Goal: Task Accomplishment & Management: Manage account settings

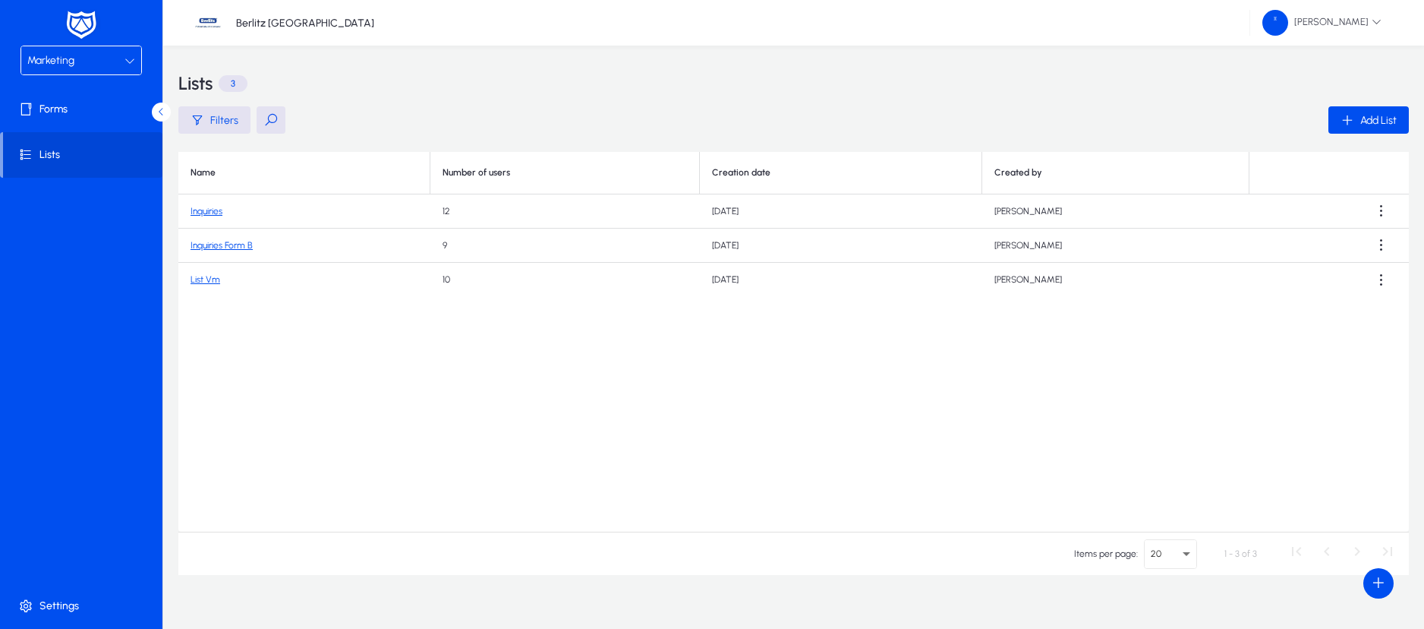
click at [134, 58] on icon at bounding box center [130, 60] width 11 height 11
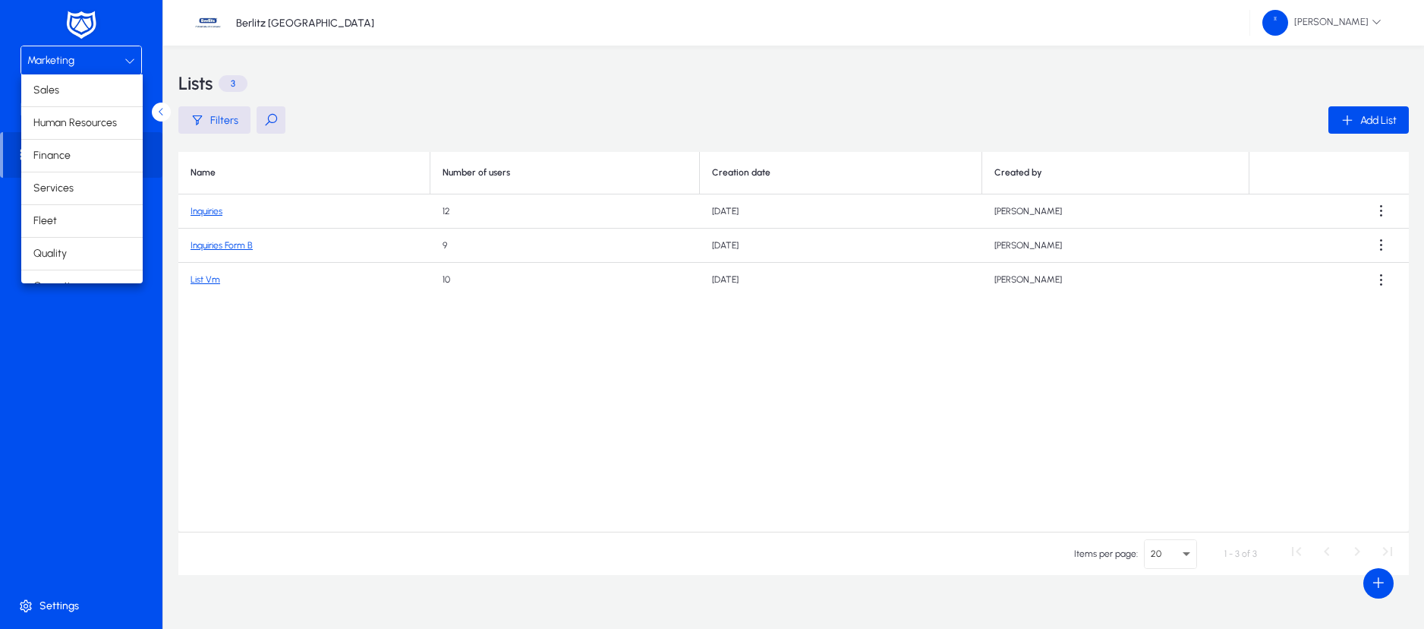
scroll to position [52, 0]
click at [88, 226] on mat-option "Operations" at bounding box center [81, 235] width 121 height 32
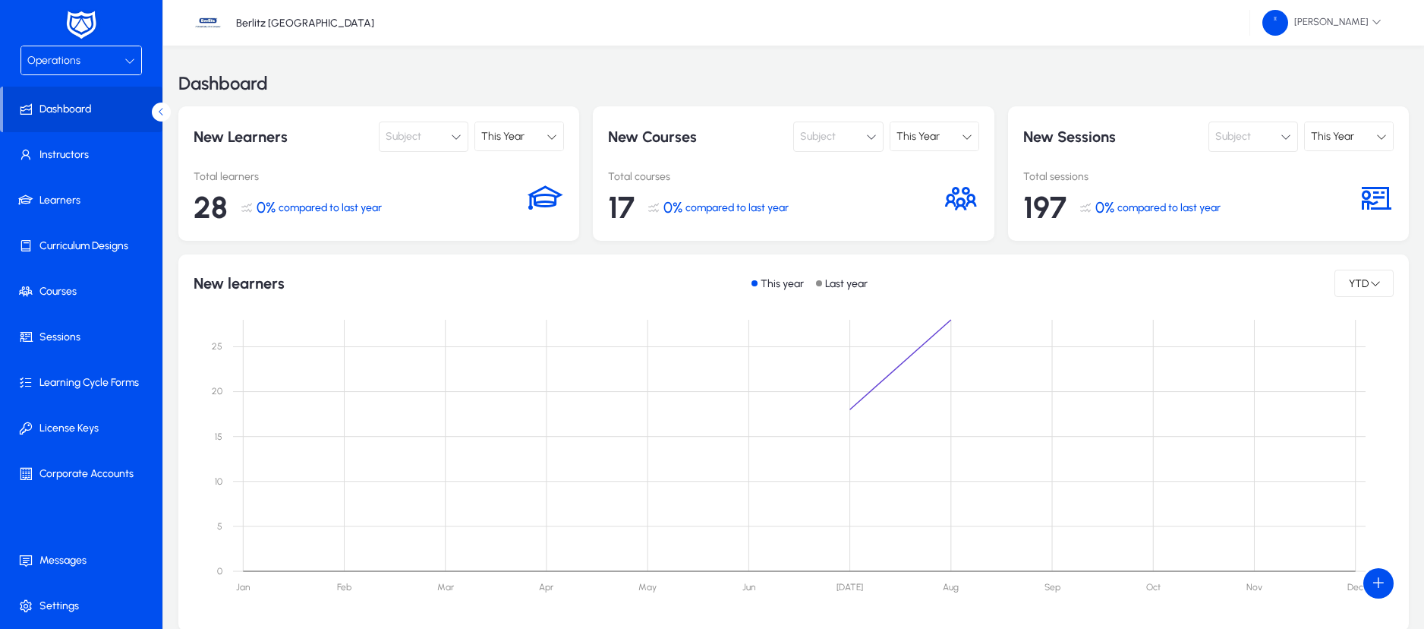
click at [111, 62] on div "Operations" at bounding box center [75, 61] width 97 height 20
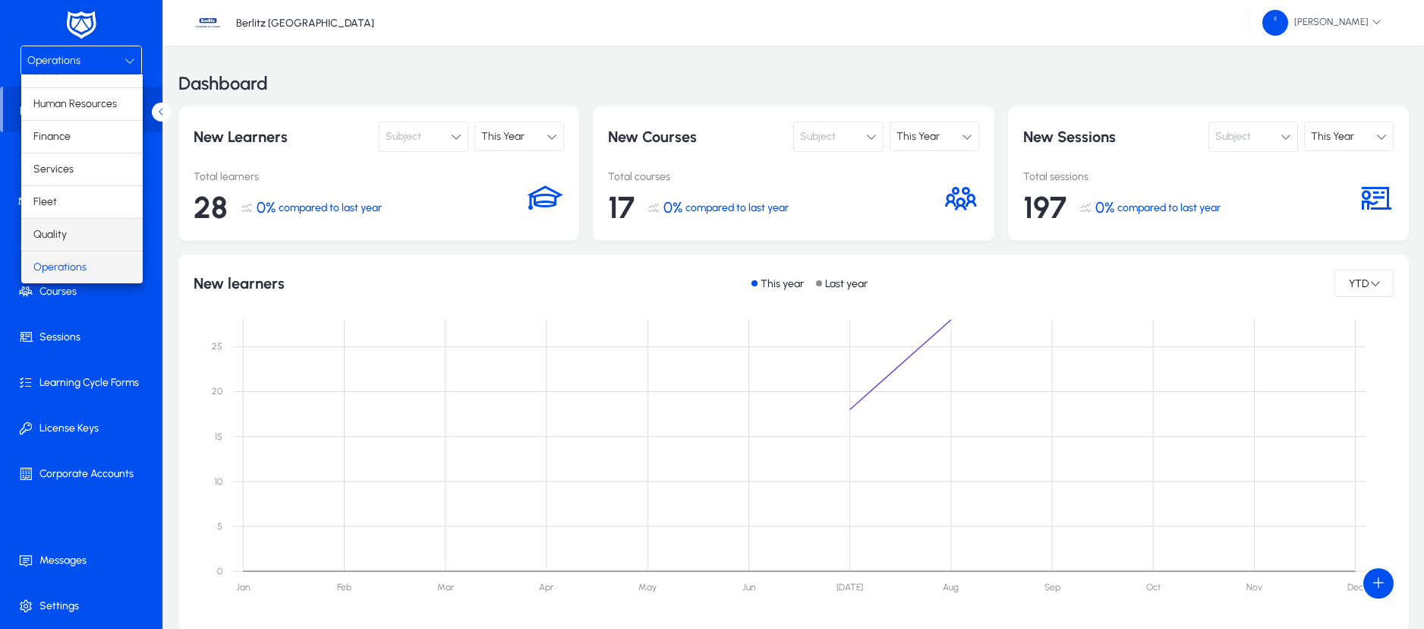
scroll to position [52, 0]
click at [74, 268] on span "Marketing" at bounding box center [56, 267] width 47 height 18
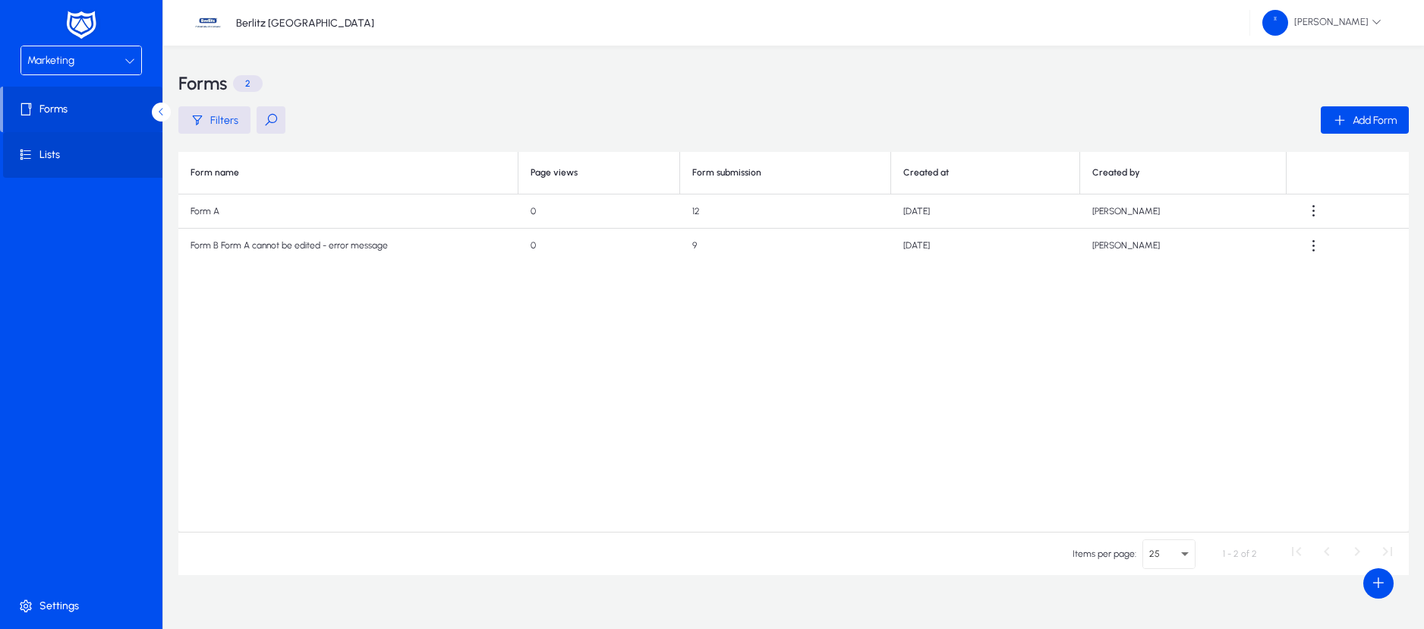
click at [57, 156] on span "Lists" at bounding box center [84, 154] width 162 height 15
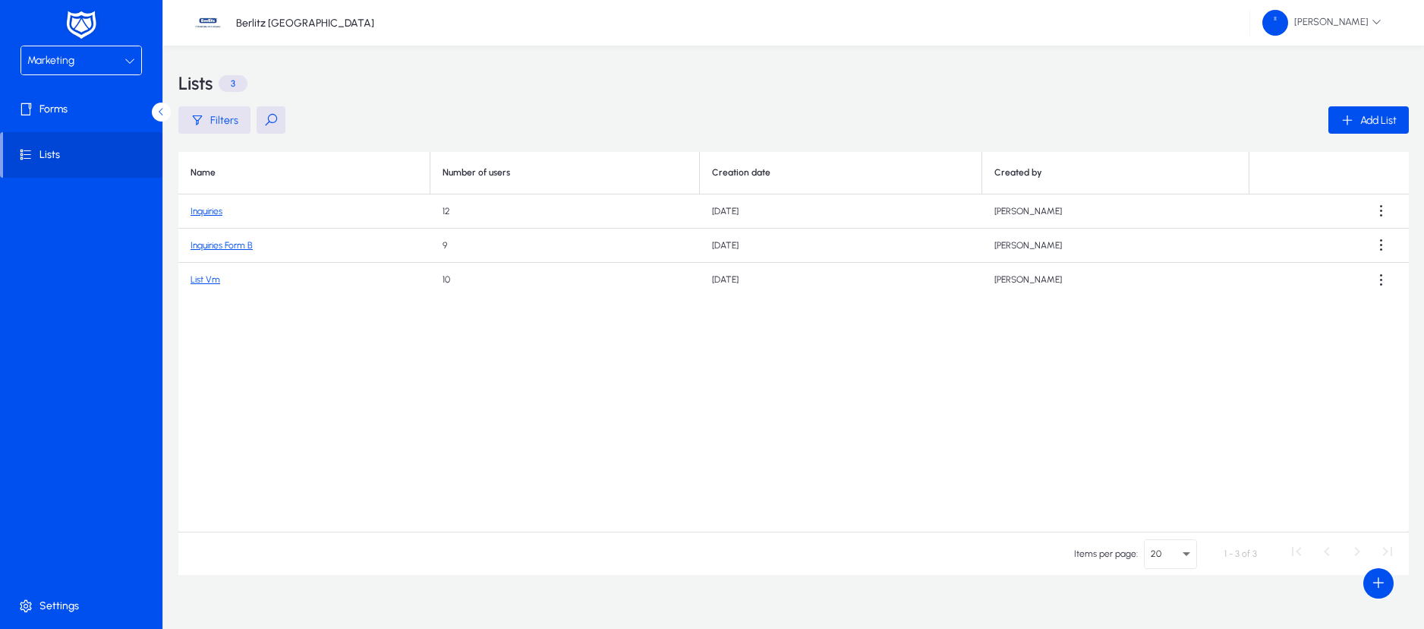
click at [224, 122] on span "Filters" at bounding box center [224, 120] width 28 height 13
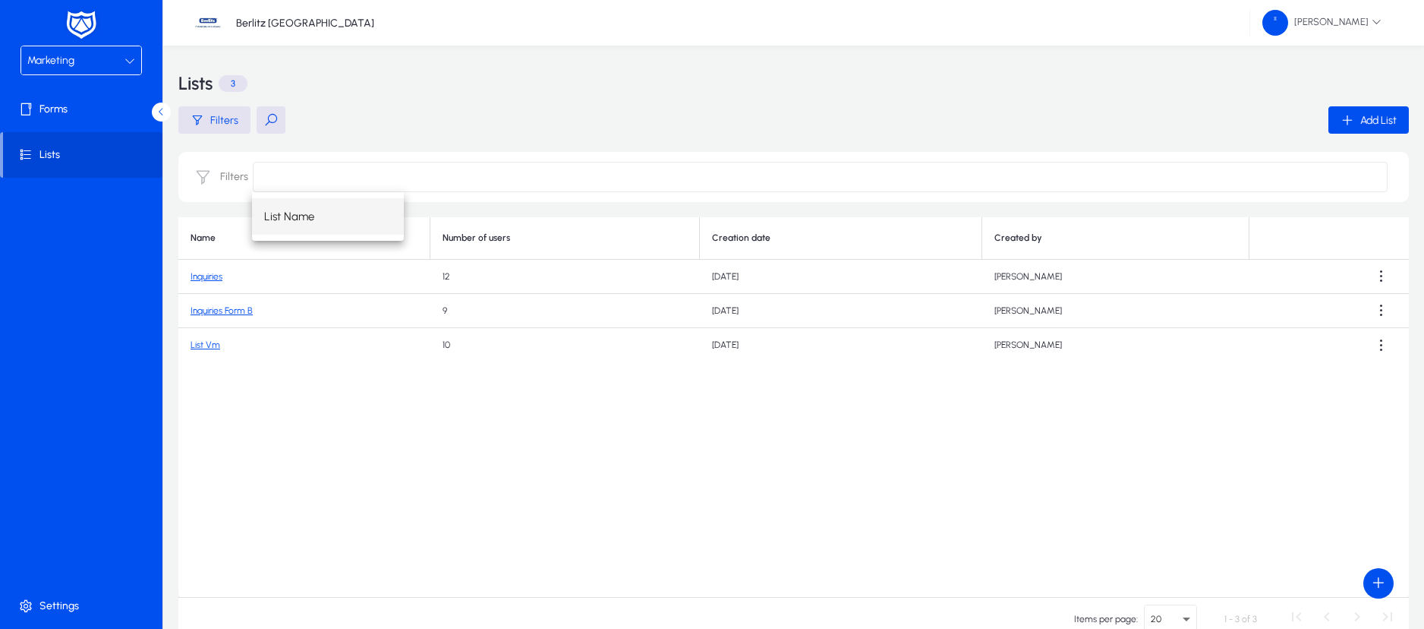
click at [282, 178] on input at bounding box center [820, 177] width 1135 height 30
click at [234, 87] on p "3" at bounding box center [233, 83] width 29 height 17
click at [264, 121] on button at bounding box center [271, 119] width 29 height 27
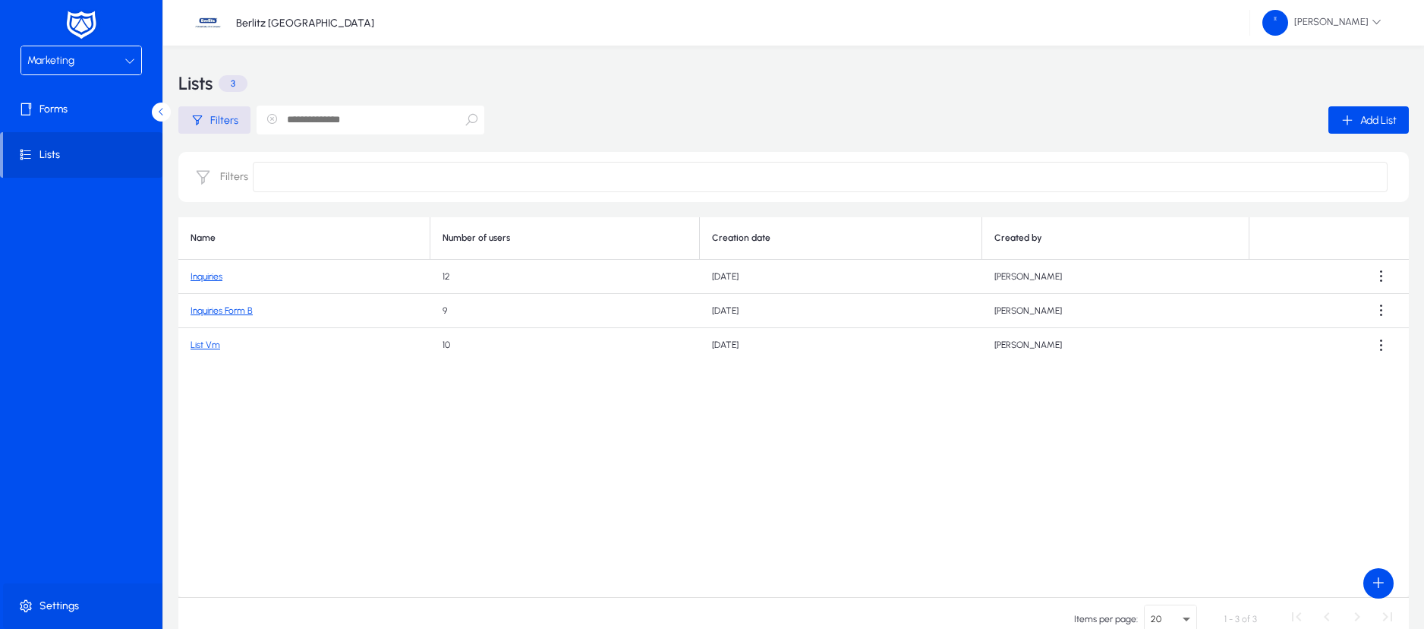
click at [71, 608] on span "Settings" at bounding box center [84, 605] width 162 height 15
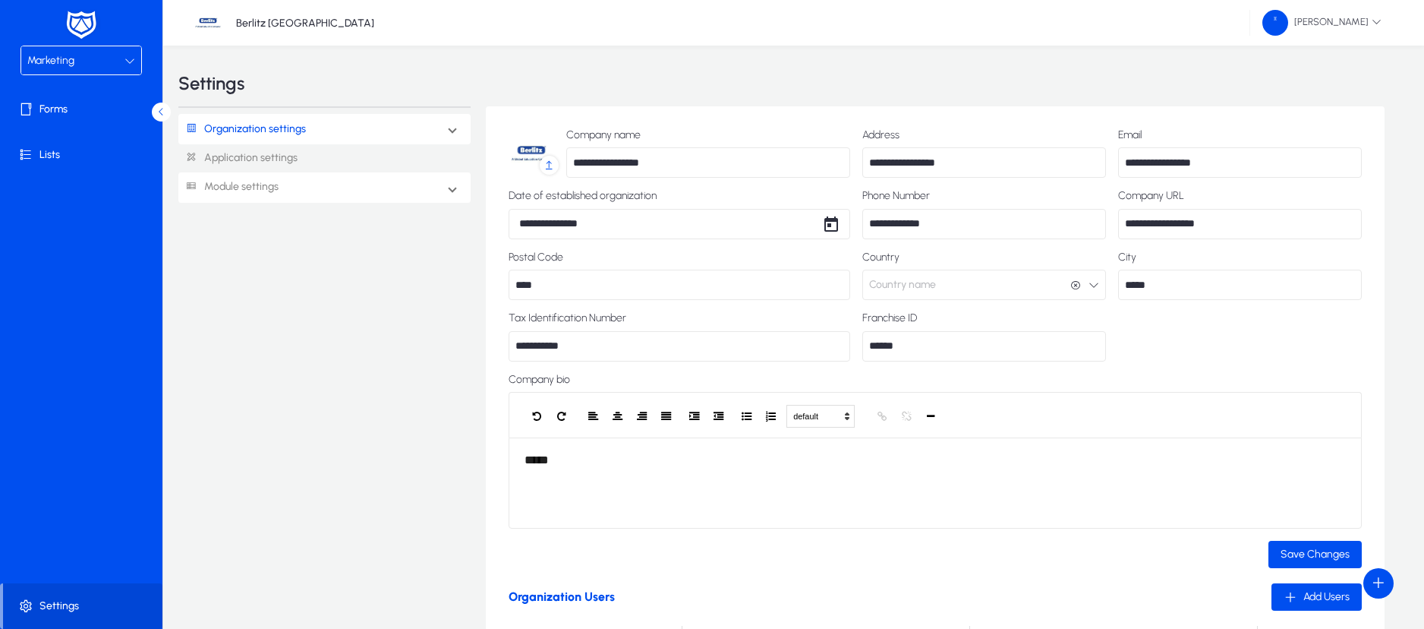
click at [254, 185] on link "Module settings" at bounding box center [228, 187] width 100 height 28
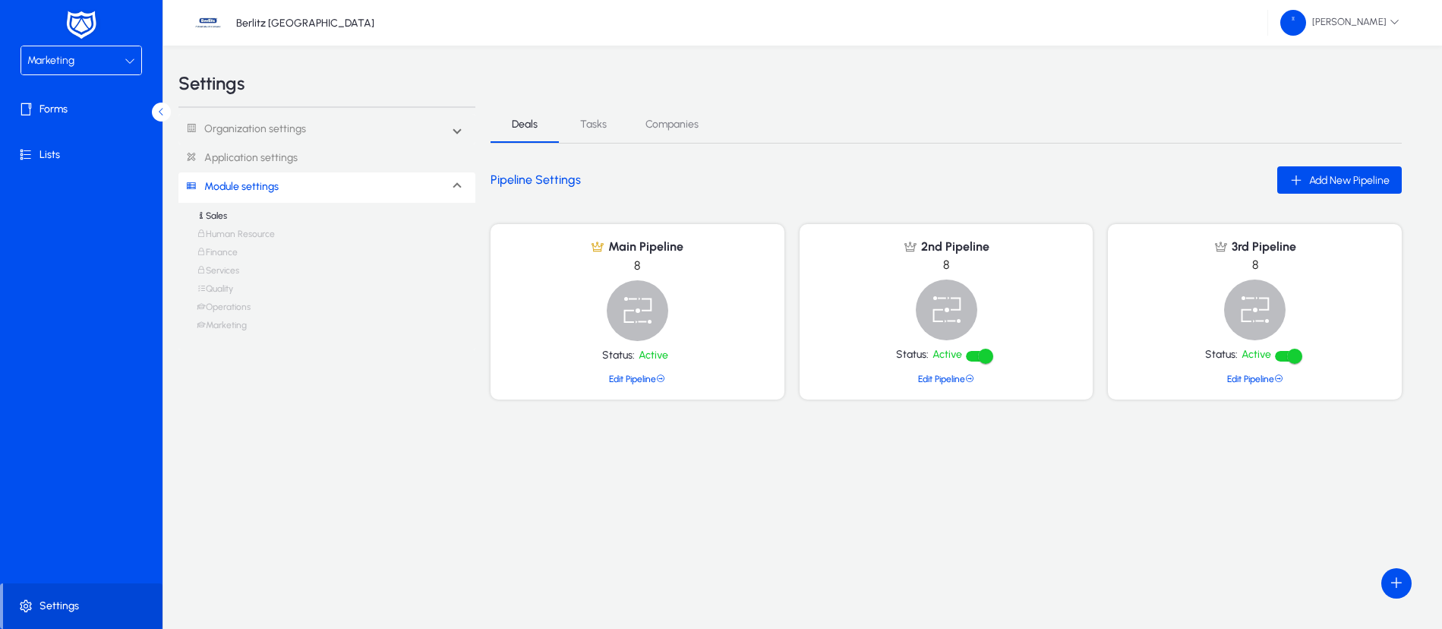
click at [225, 333] on link "Marketing" at bounding box center [222, 329] width 50 height 18
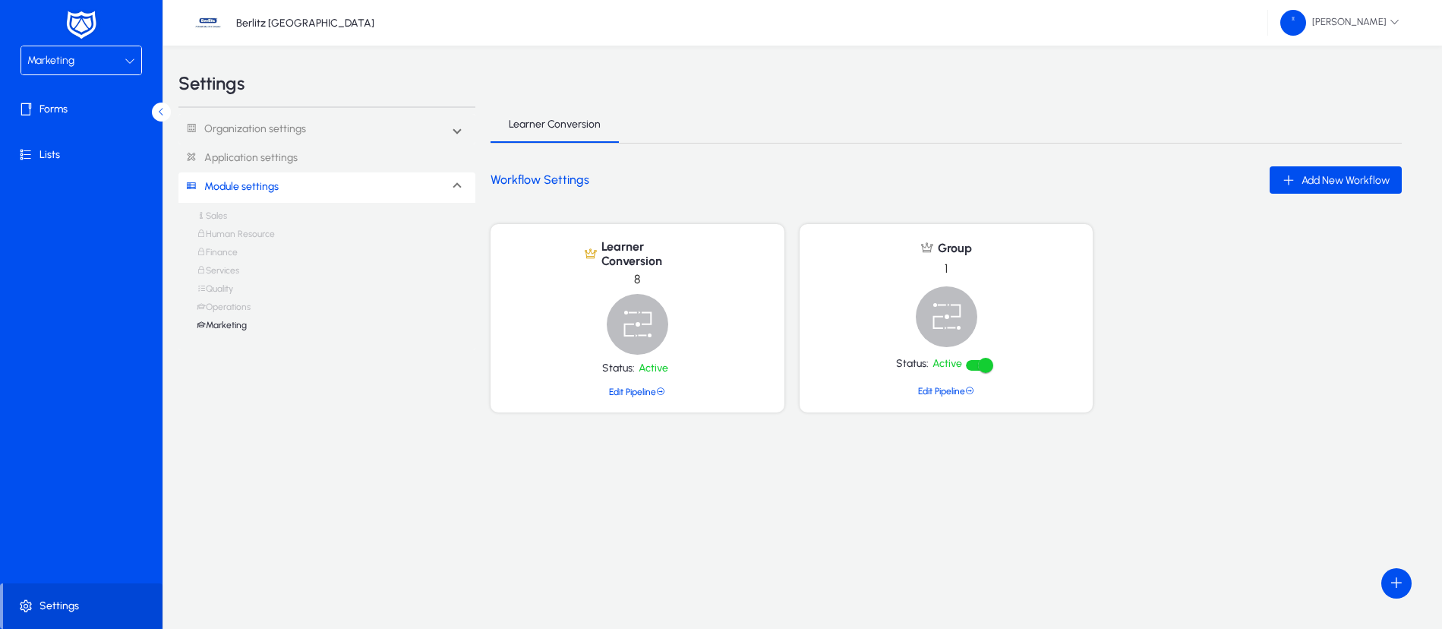
click at [638, 390] on link "Edit Pipeline" at bounding box center [637, 391] width 56 height 11
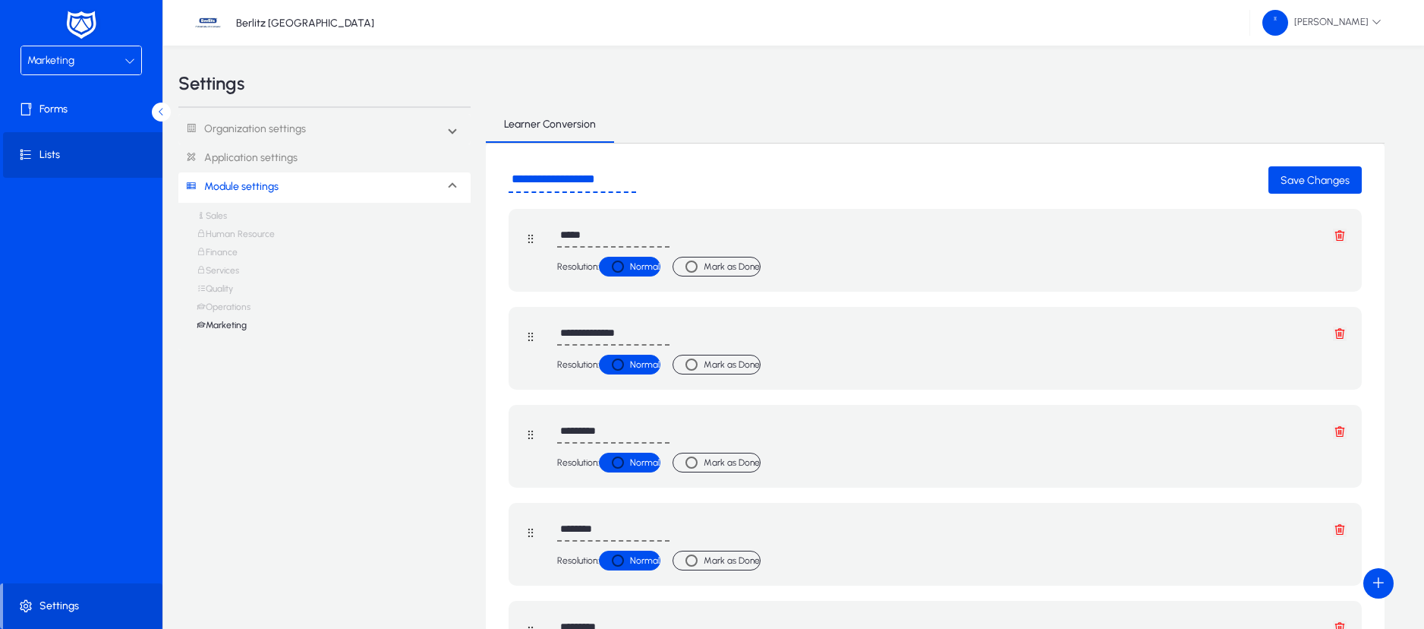
click at [71, 150] on span "Lists" at bounding box center [84, 154] width 162 height 15
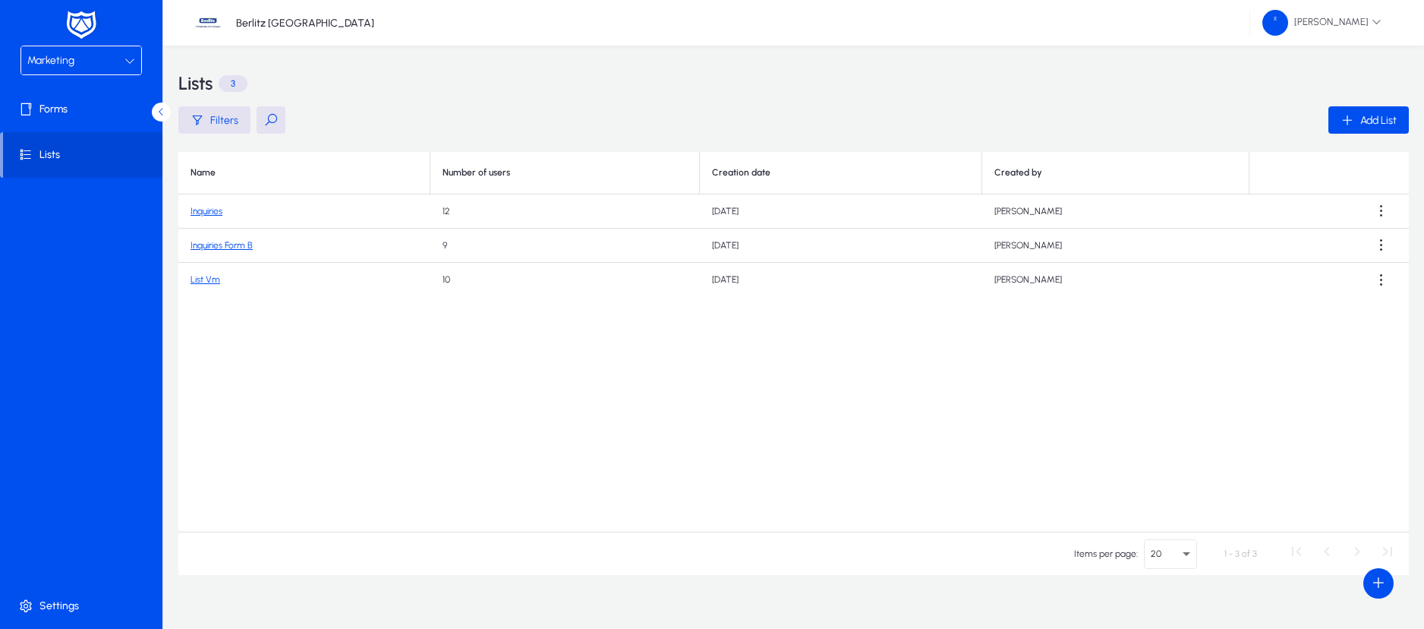
click at [213, 279] on link "List Vm" at bounding box center [206, 279] width 30 height 11
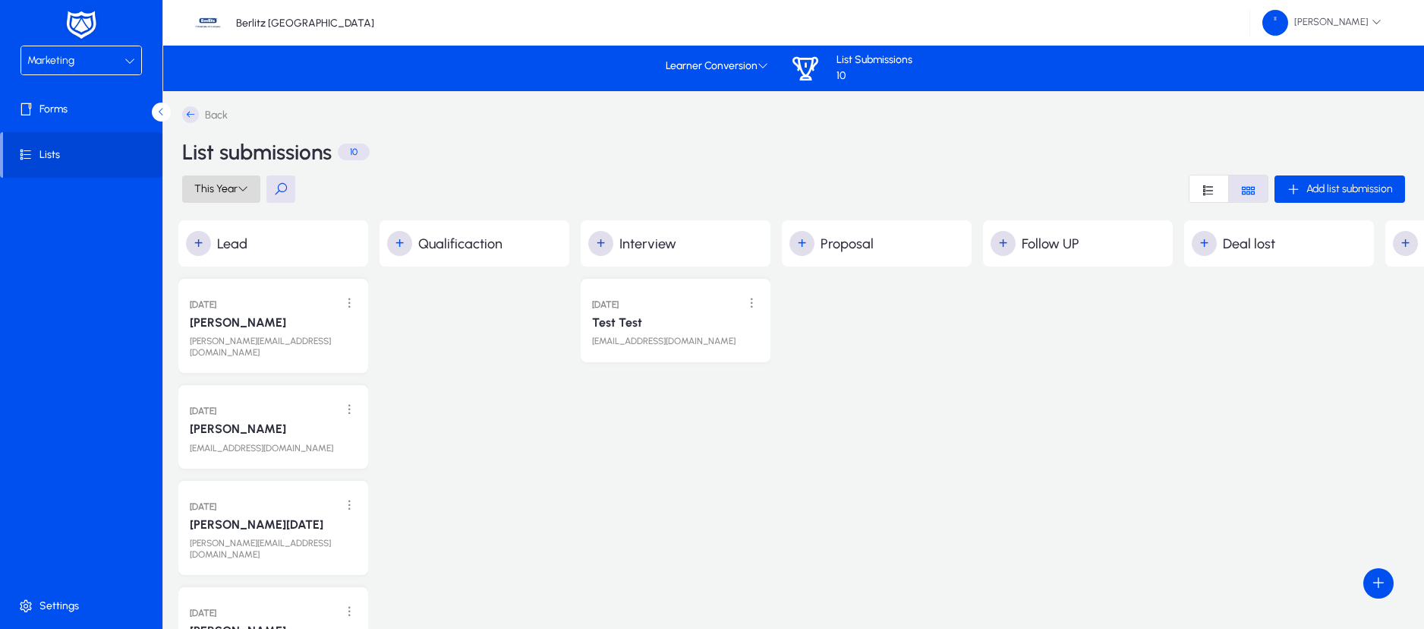
click at [244, 188] on icon at bounding box center [243, 188] width 11 height 11
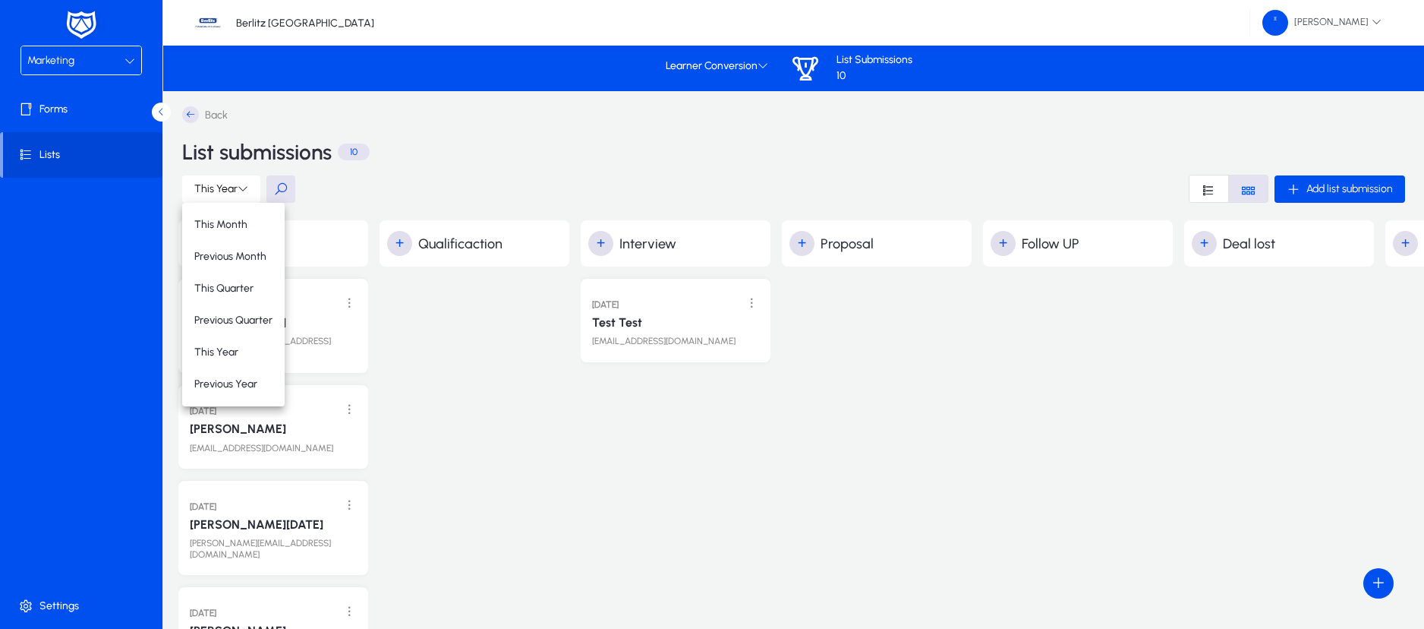
click at [280, 183] on div at bounding box center [712, 314] width 1424 height 629
click at [280, 183] on button at bounding box center [281, 188] width 29 height 27
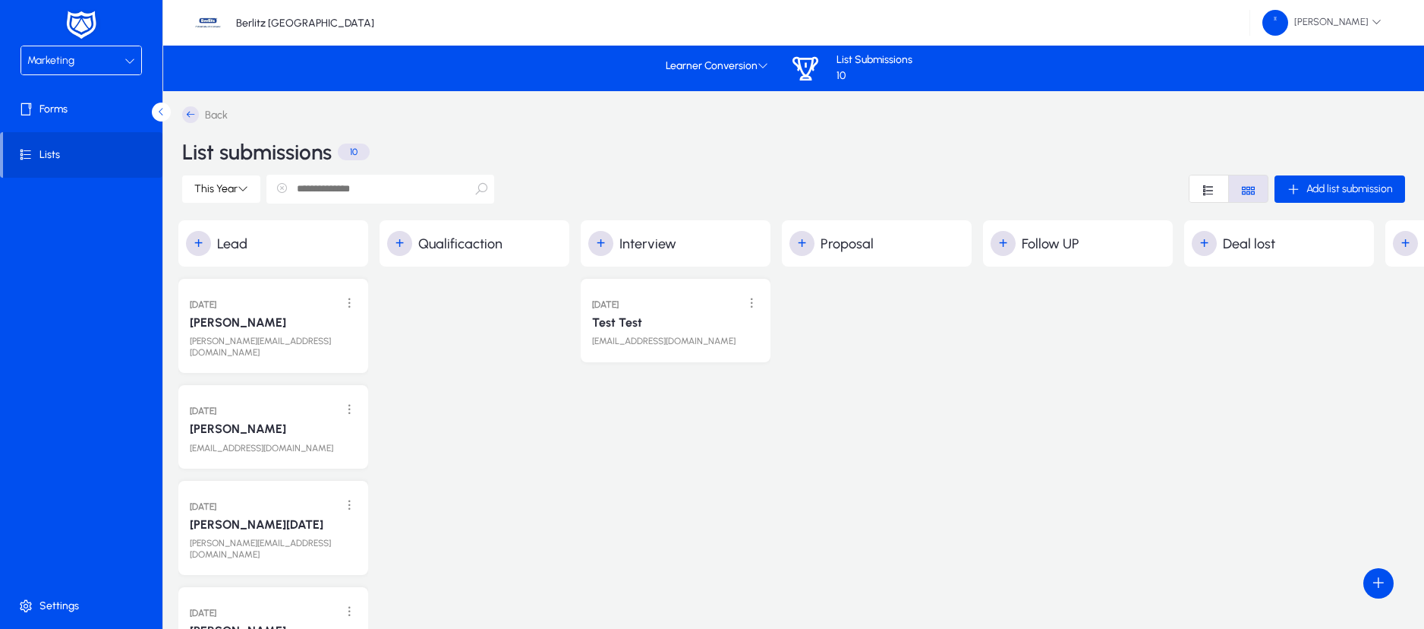
click at [383, 191] on input "text" at bounding box center [381, 189] width 228 height 29
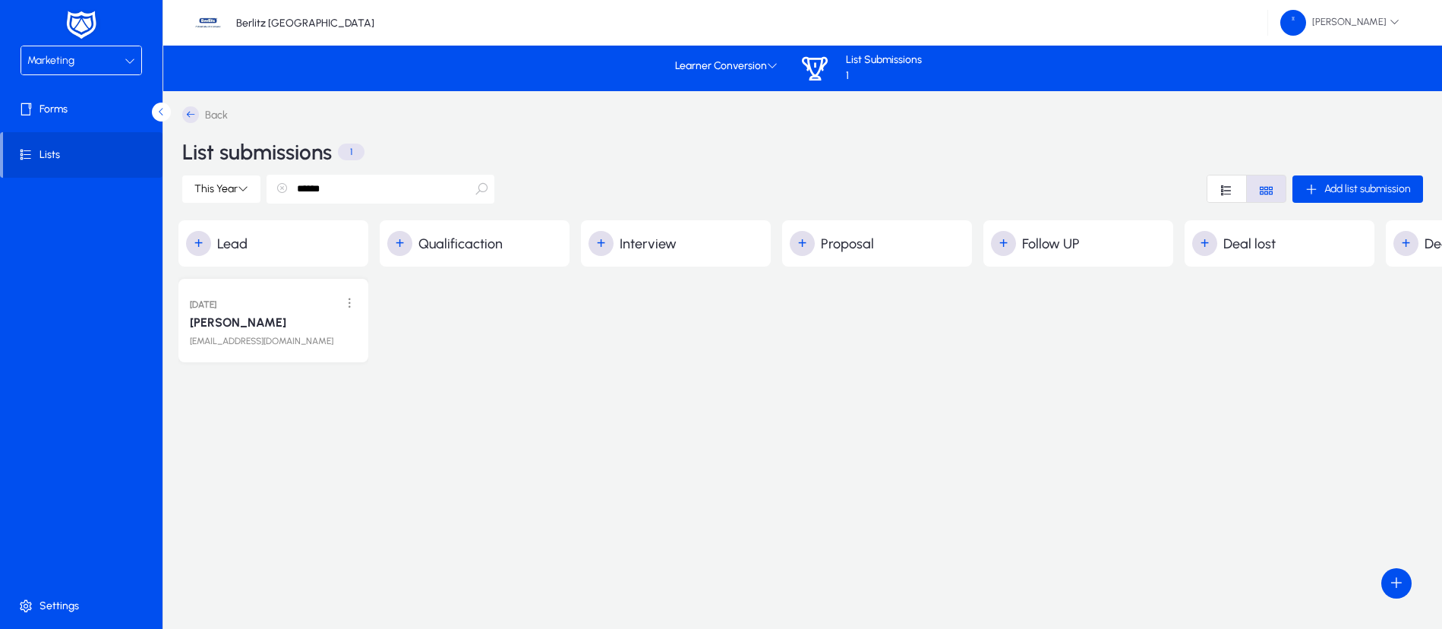
type input "******"
click at [294, 336] on div "[EMAIL_ADDRESS][DOMAIN_NAME]" at bounding box center [274, 338] width 172 height 17
click at [352, 305] on span at bounding box center [351, 302] width 31 height 31
click at [454, 333] on div at bounding box center [721, 314] width 1442 height 629
